Goal: Entertainment & Leisure: Consume media (video, audio)

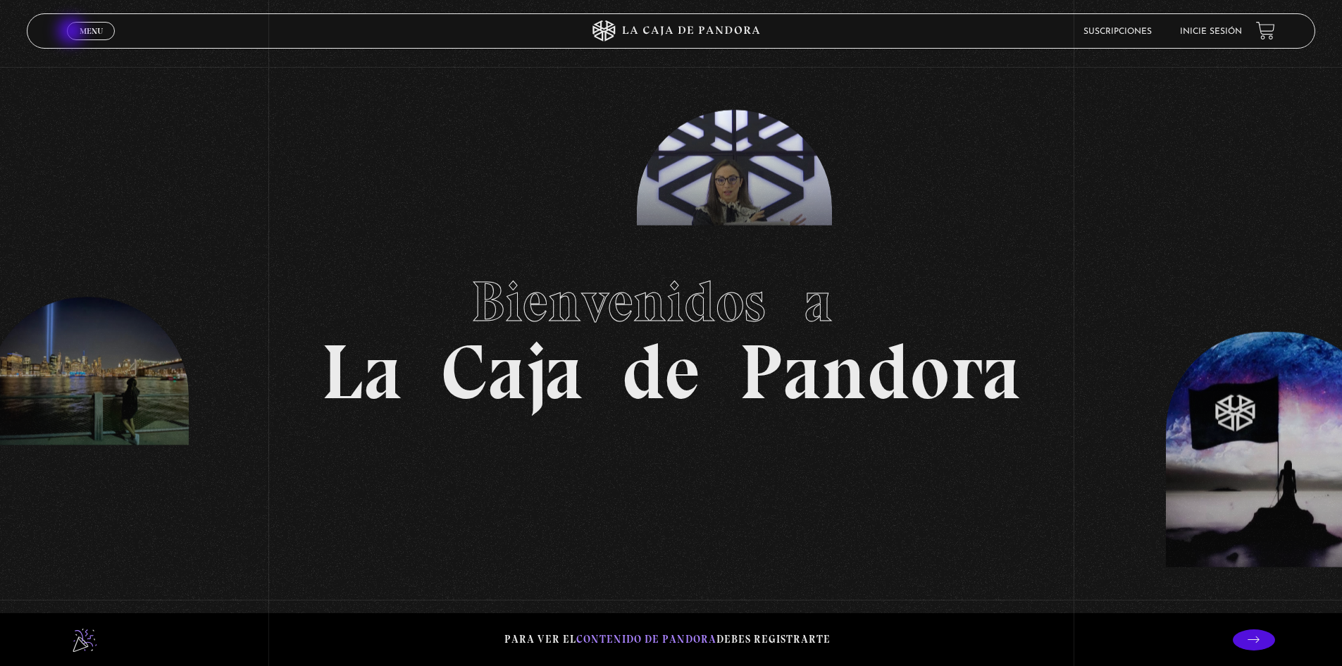
click at [78, 34] on link "Menu Cerrar" at bounding box center [91, 31] width 48 height 18
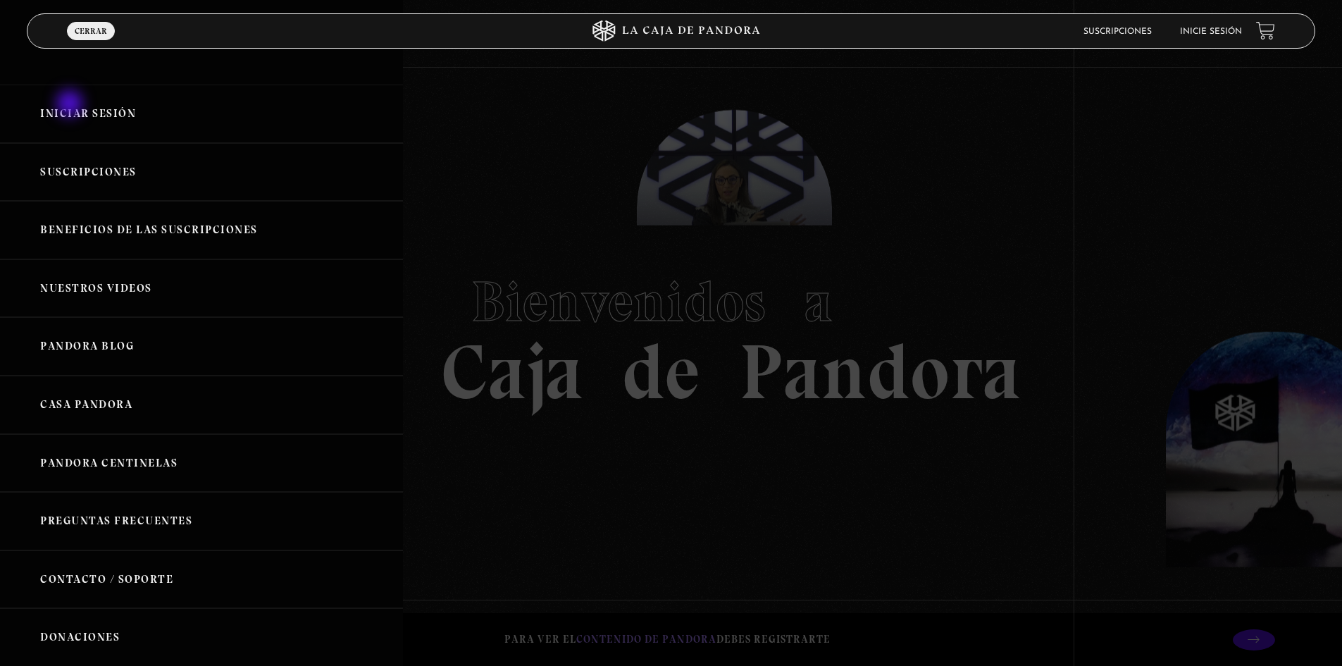
click at [75, 107] on link "Iniciar Sesión" at bounding box center [201, 114] width 403 height 58
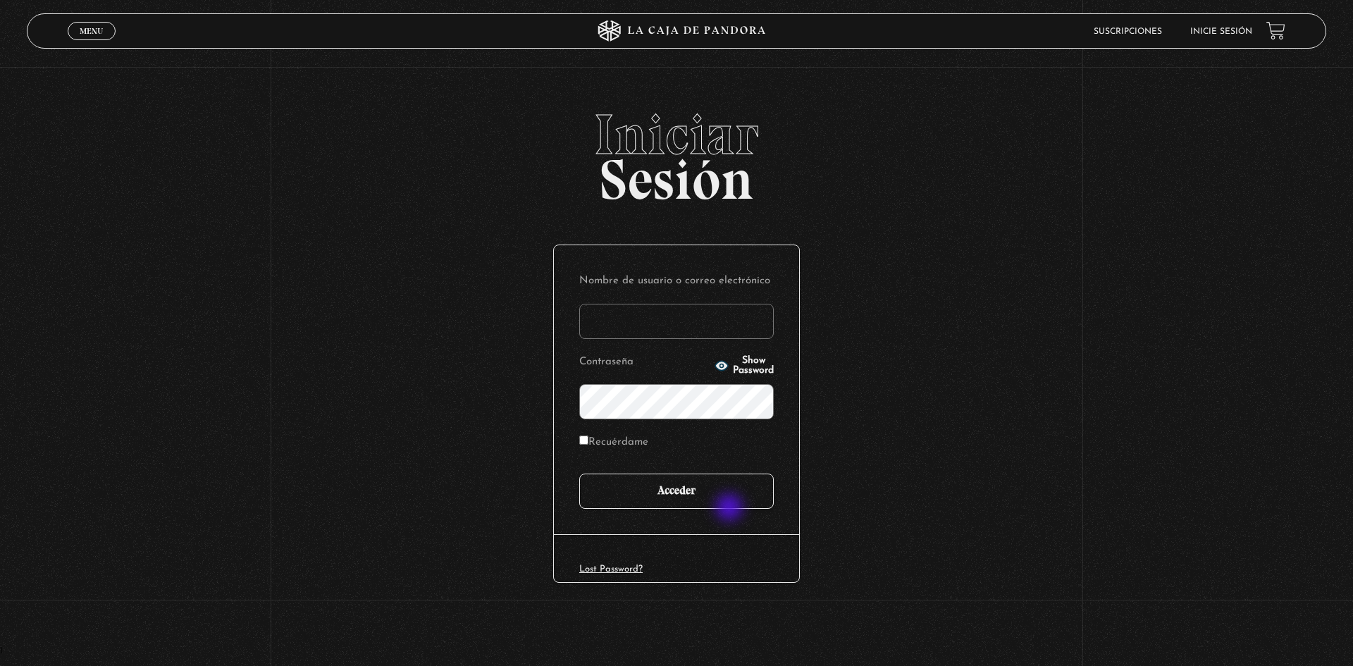
type input "kathyguevarat@gmail.com"
click at [713, 498] on input "Acceder" at bounding box center [676, 490] width 194 height 35
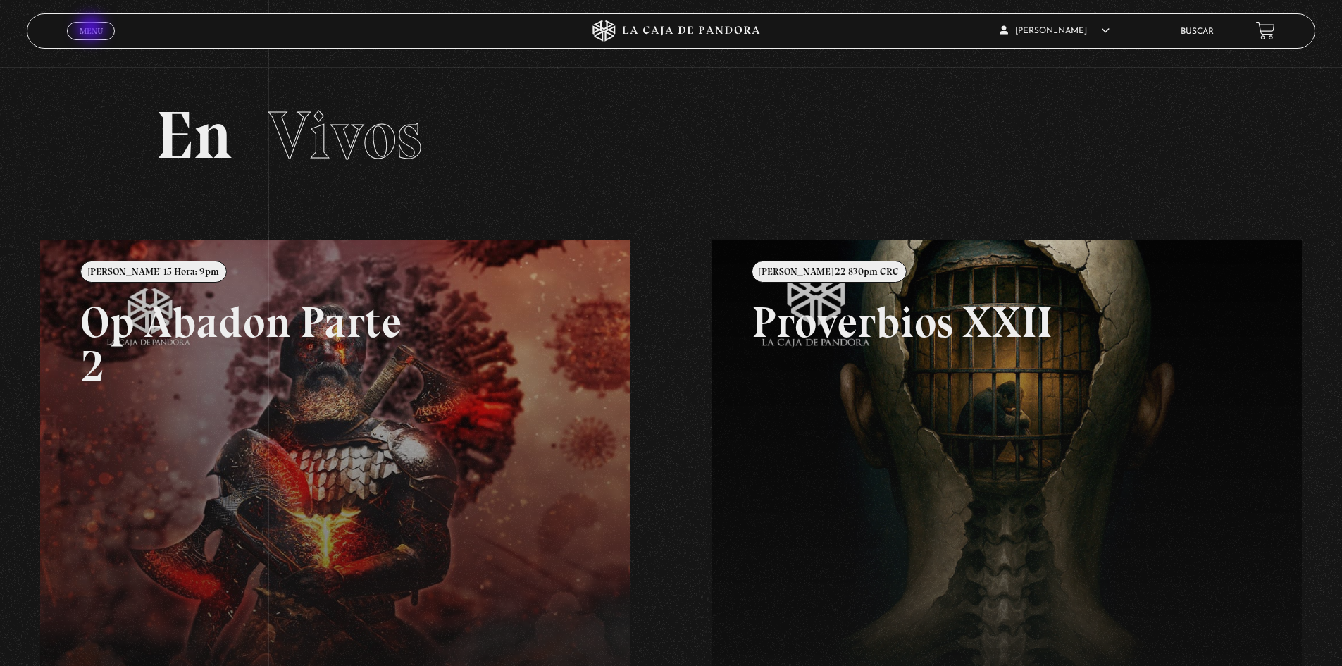
click at [92, 30] on span "Menu" at bounding box center [91, 31] width 23 height 8
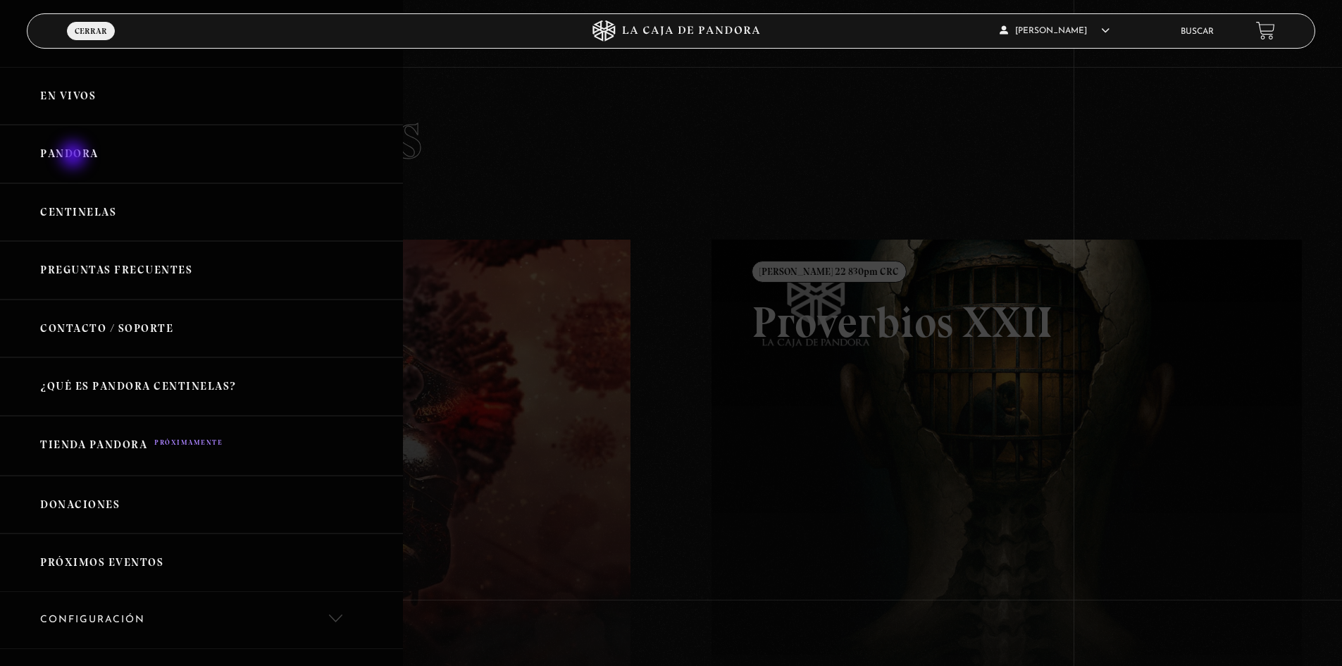
click at [75, 156] on link "Pandora" at bounding box center [201, 154] width 403 height 58
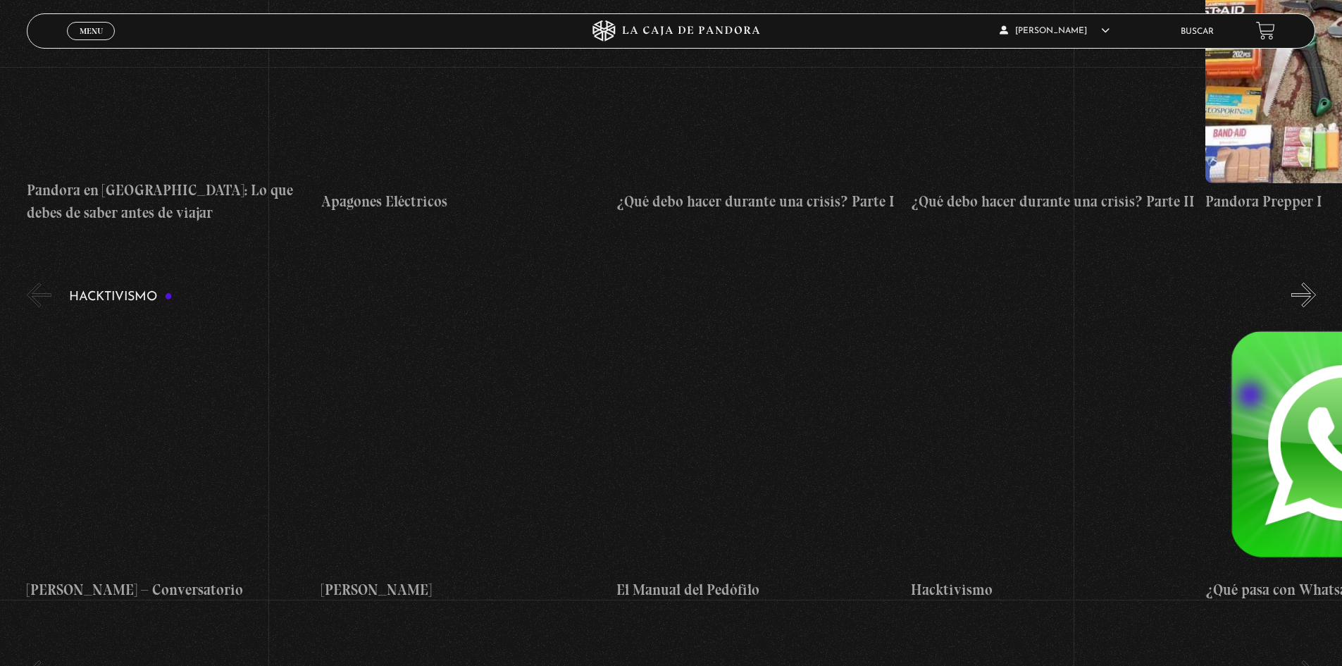
scroll to position [3945, 0]
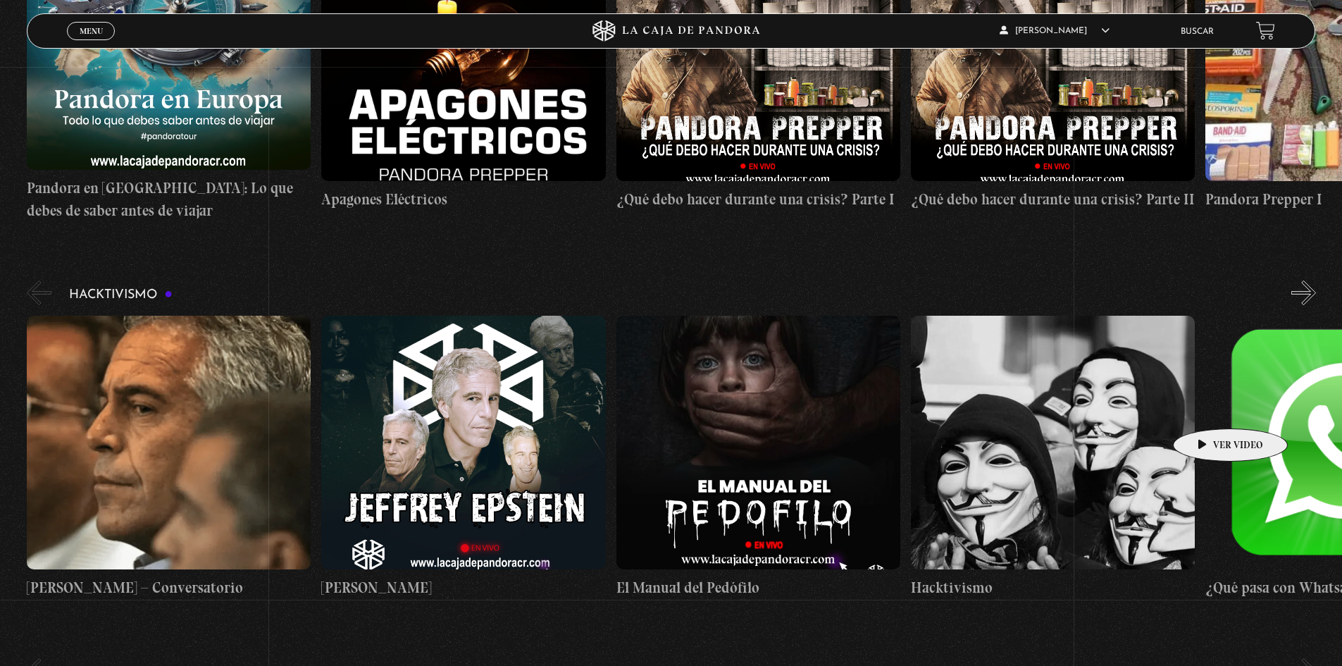
drag, startPoint x: 919, startPoint y: 393, endPoint x: 1209, endPoint y: 407, distance: 289.9
click at [1209, 407] on div "Jeffrey Epstein – Conversatorio Jeffrey Epstein El Manual del Pedófilo Hacktivi…" at bounding box center [763, 457] width 1473 height 283
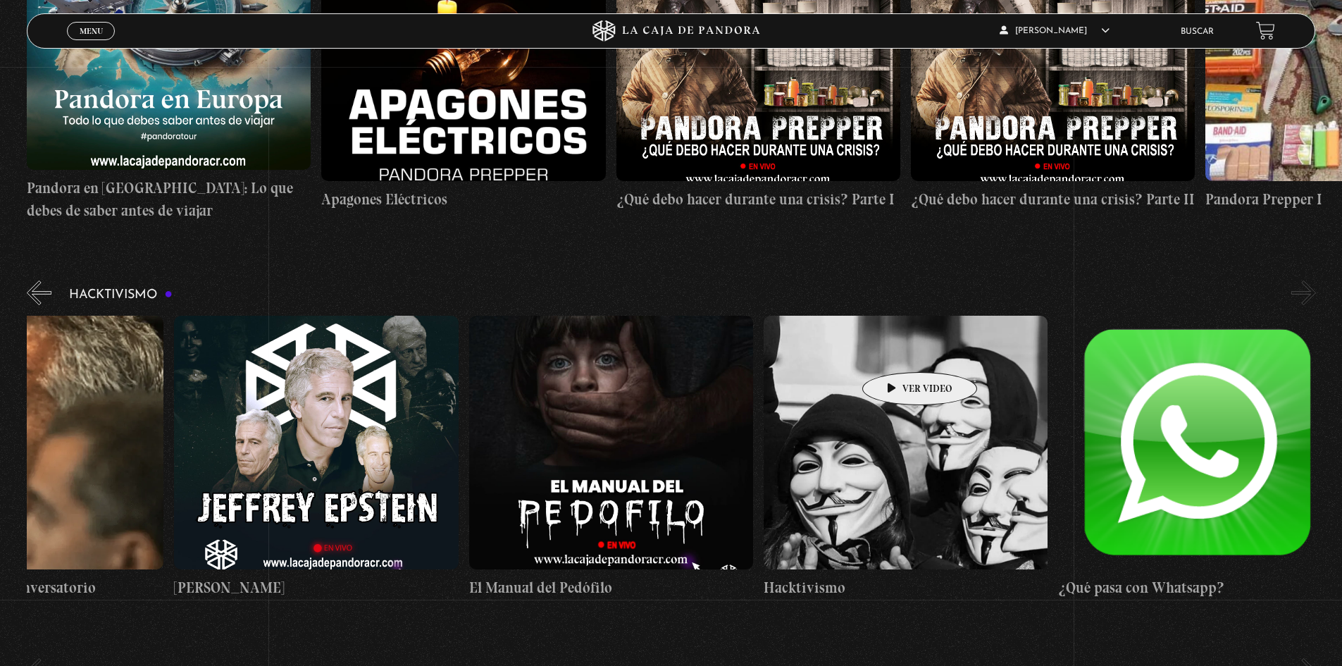
drag, startPoint x: 1100, startPoint y: 371, endPoint x: 683, endPoint y: 332, distance: 418.2
click at [683, 332] on div "Jeffrey Epstein – Conversatorio Jeffrey Epstein El Manual del Pedófilo Hacktivi…" at bounding box center [616, 457] width 1473 height 283
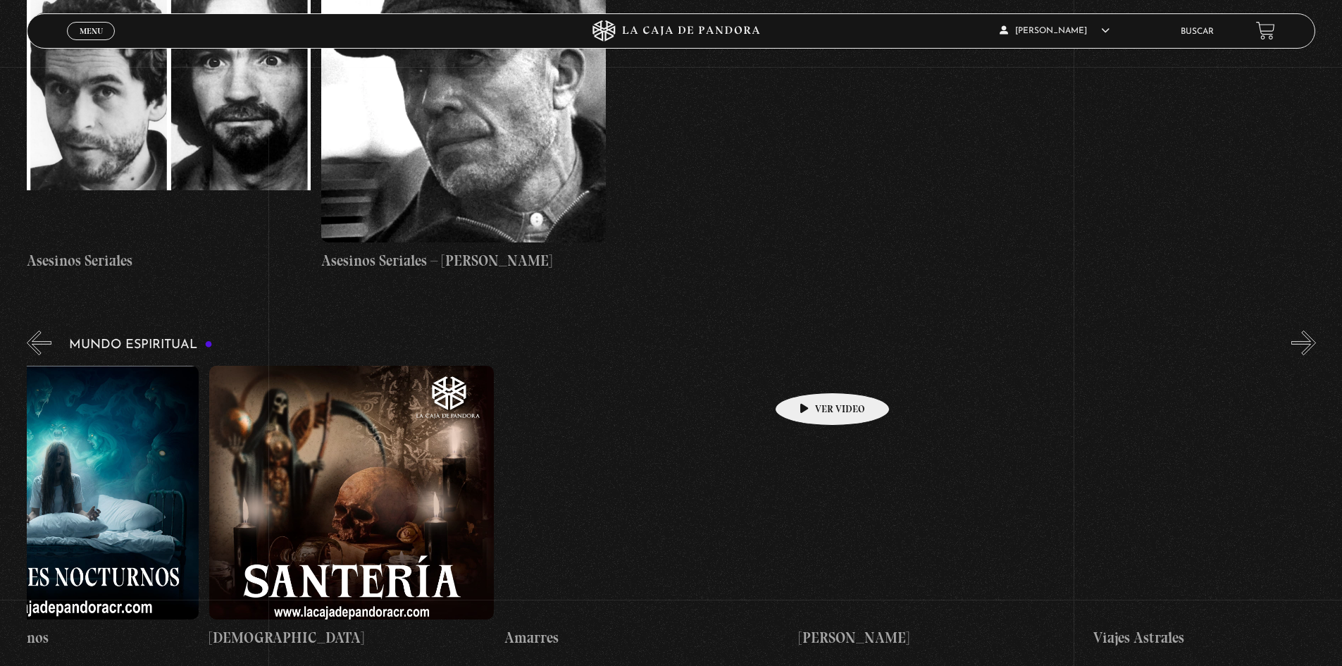
scroll to position [0, 2360]
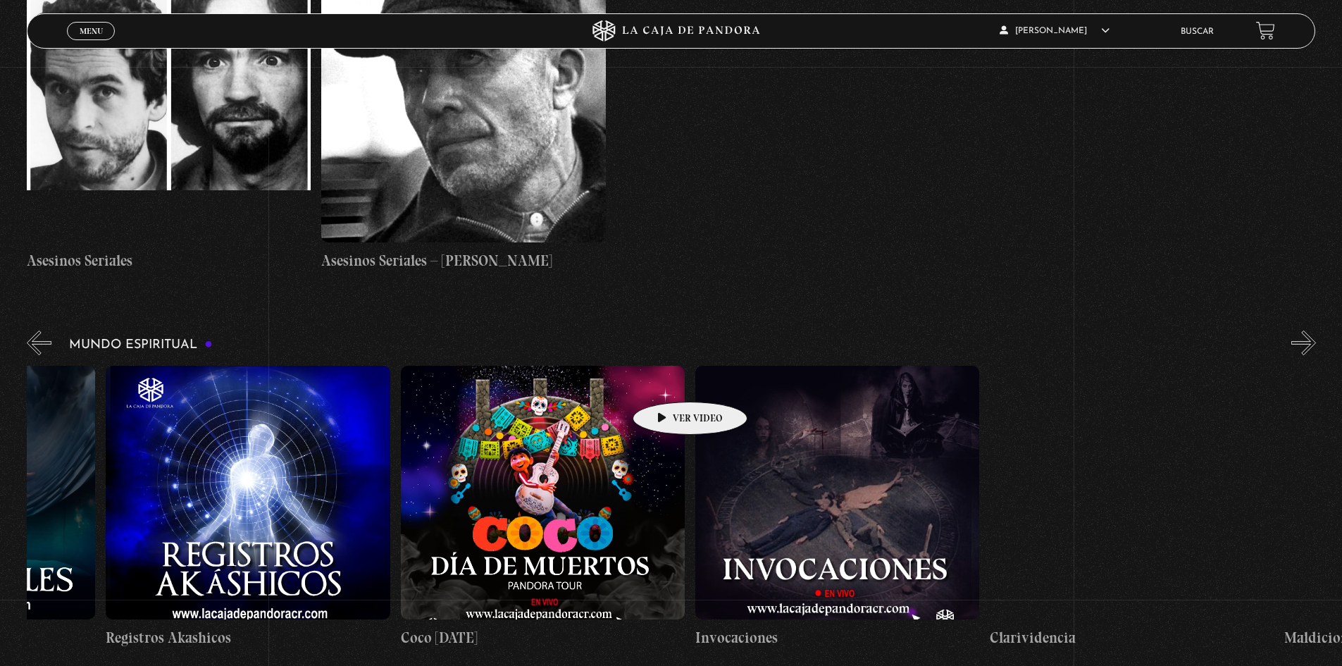
drag, startPoint x: 1210, startPoint y: 380, endPoint x: 654, endPoint y: 381, distance: 556.6
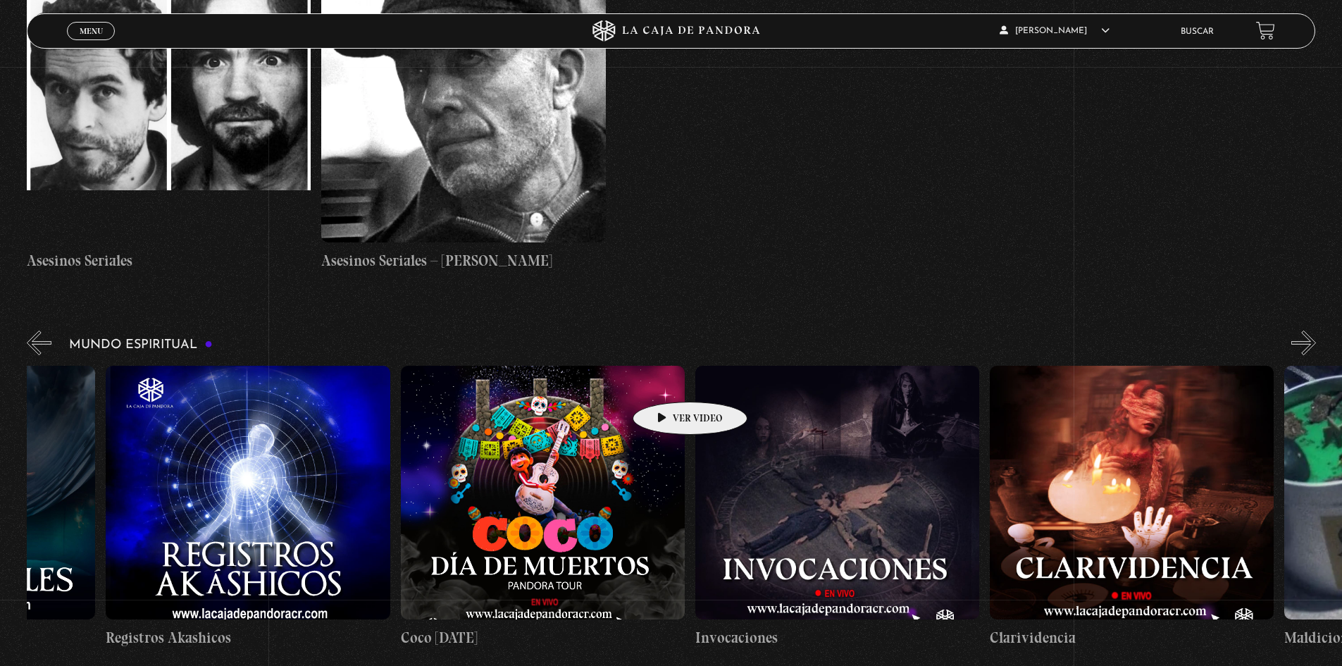
click at [654, 381] on div "Frecuencia Roja Expediente I Pandora Paranormal Especial Halloween: Pandora Par…" at bounding box center [105, 507] width 5892 height 283
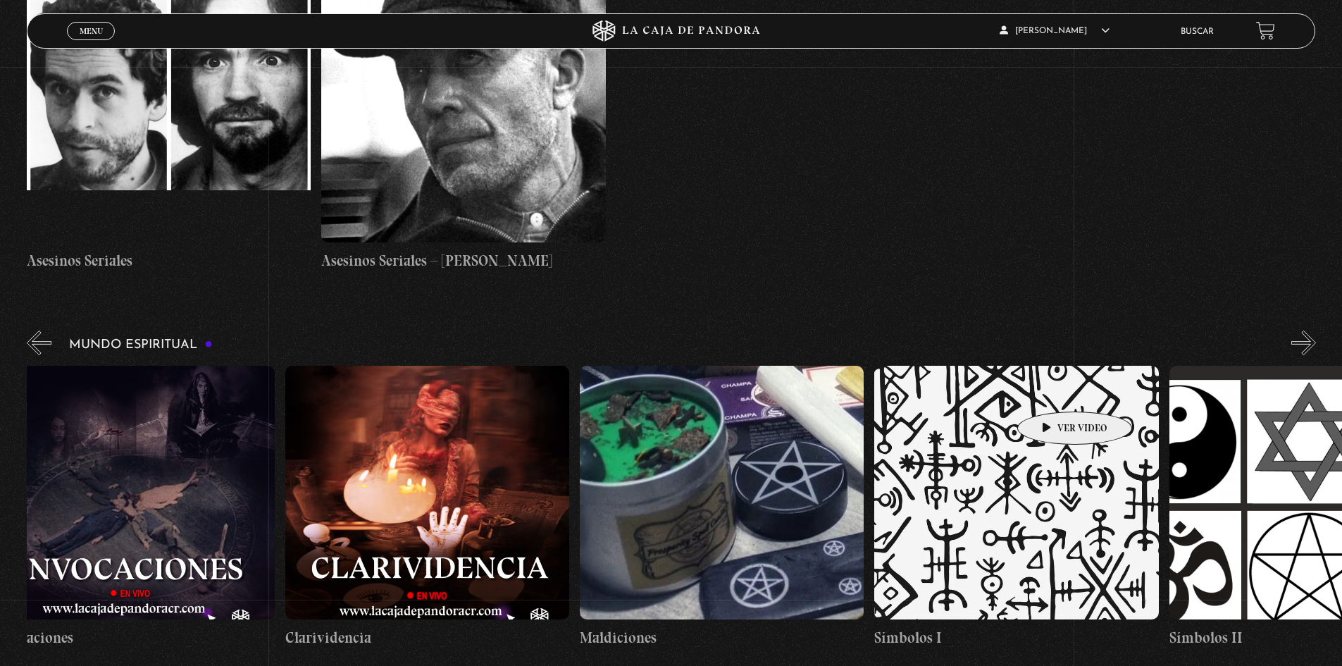
scroll to position [0, 3505]
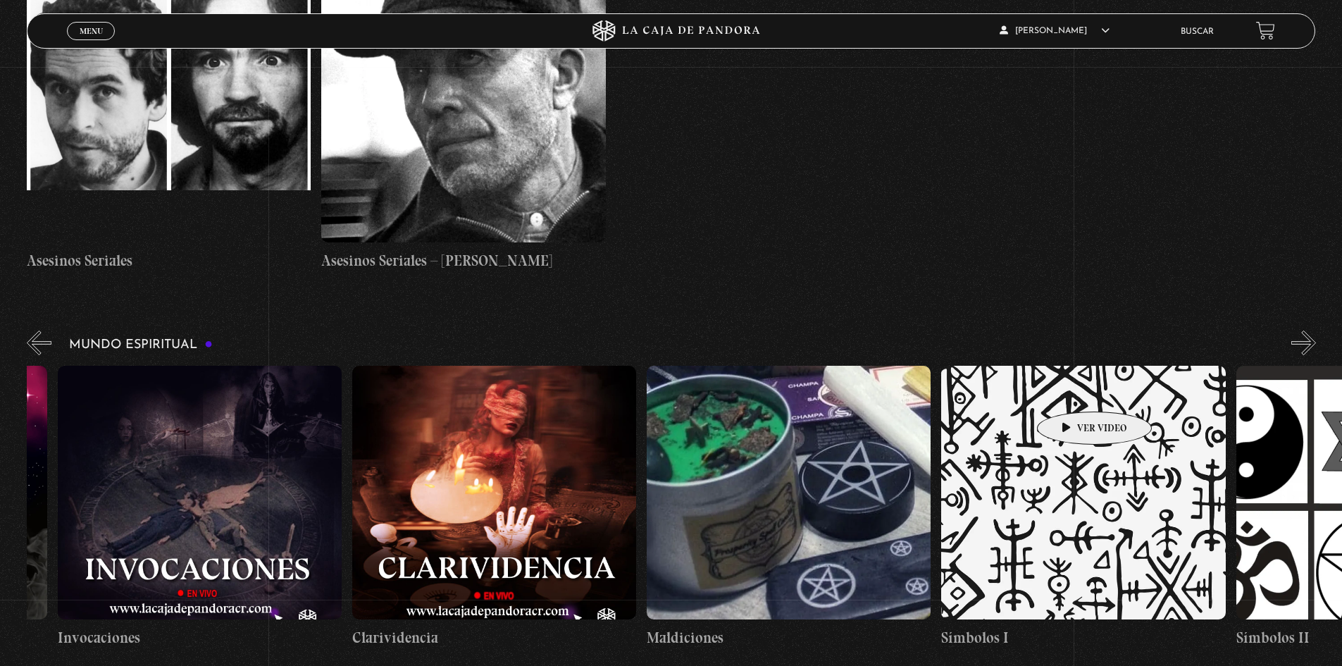
drag, startPoint x: 1199, startPoint y: 390, endPoint x: 1072, endPoint y: 390, distance: 126.8
click at [816, 377] on figure at bounding box center [789, 493] width 284 height 254
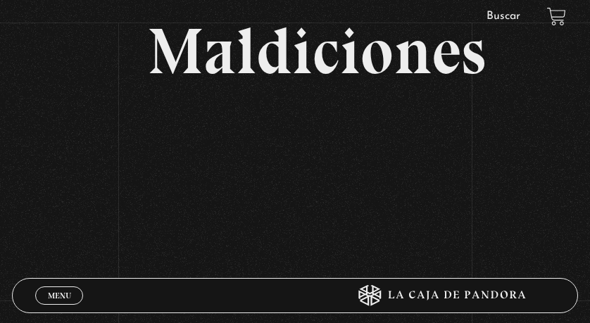
scroll to position [141, 0]
